Goal: Task Accomplishment & Management: Manage account settings

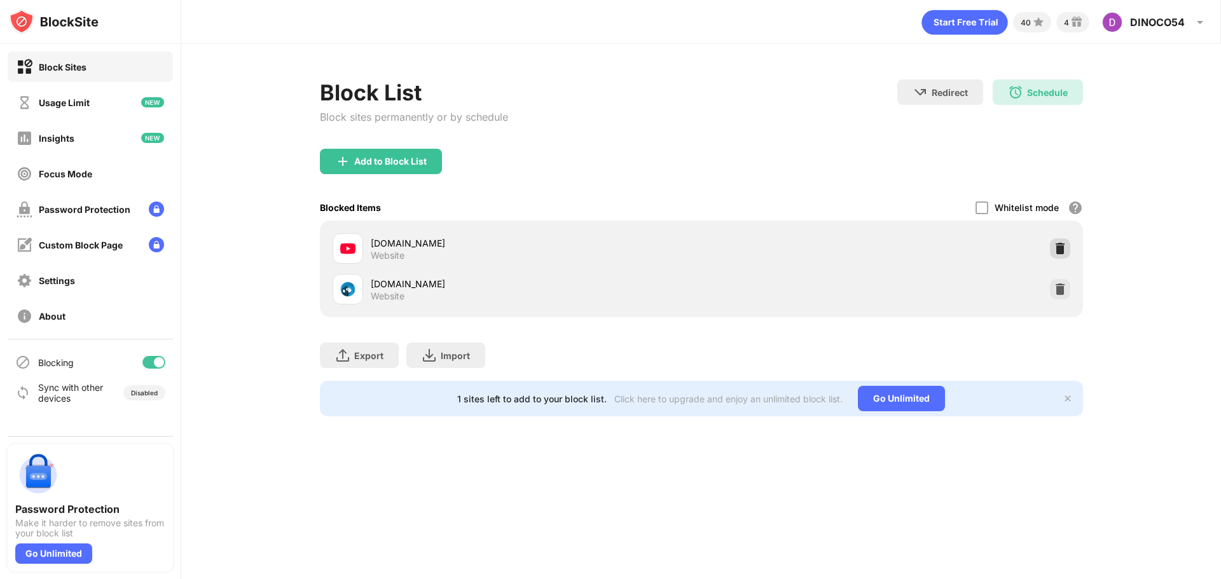
click at [1056, 250] on img at bounding box center [1060, 248] width 13 height 13
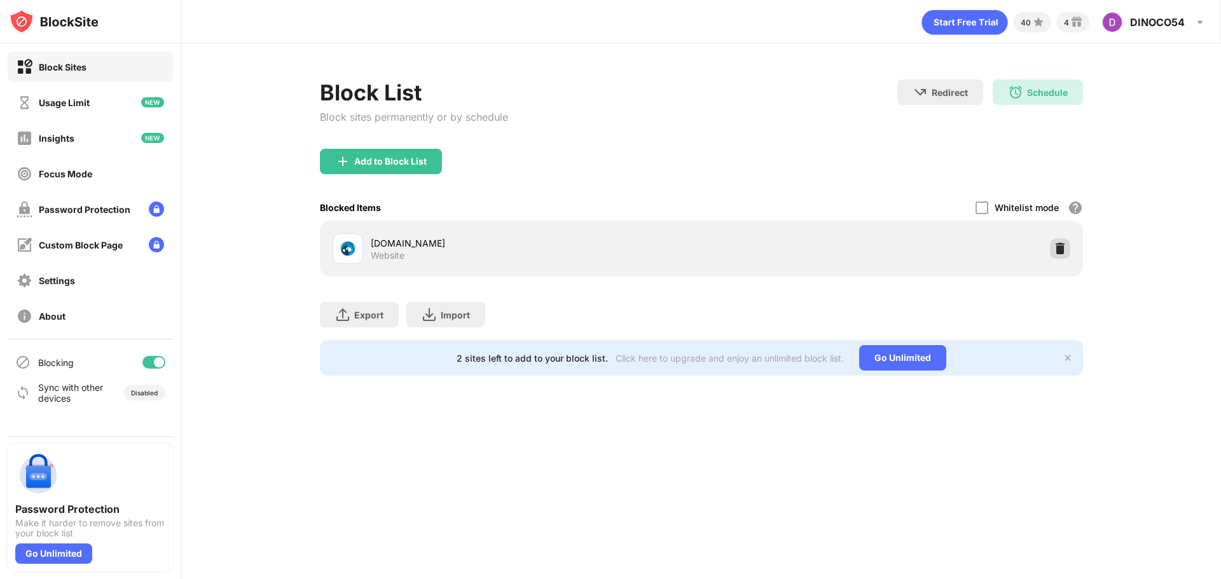
click at [1061, 242] on div at bounding box center [1060, 248] width 20 height 20
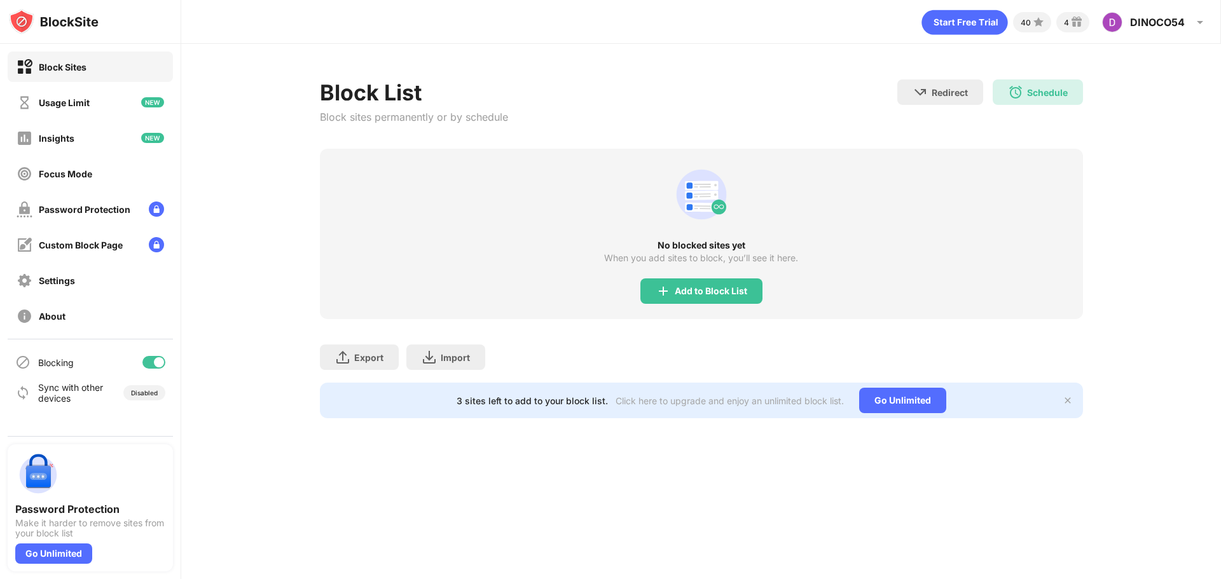
click at [1156, 224] on div "Block List Block sites permanently or by schedule Redirect Choose a site to be …" at bounding box center [701, 249] width 1040 height 410
